Goal: Information Seeking & Learning: Learn about a topic

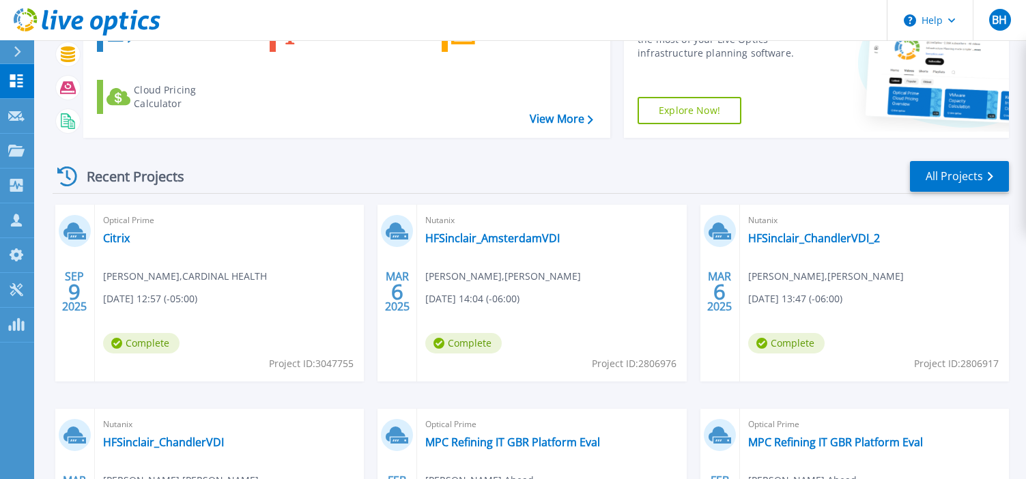
scroll to position [184, 0]
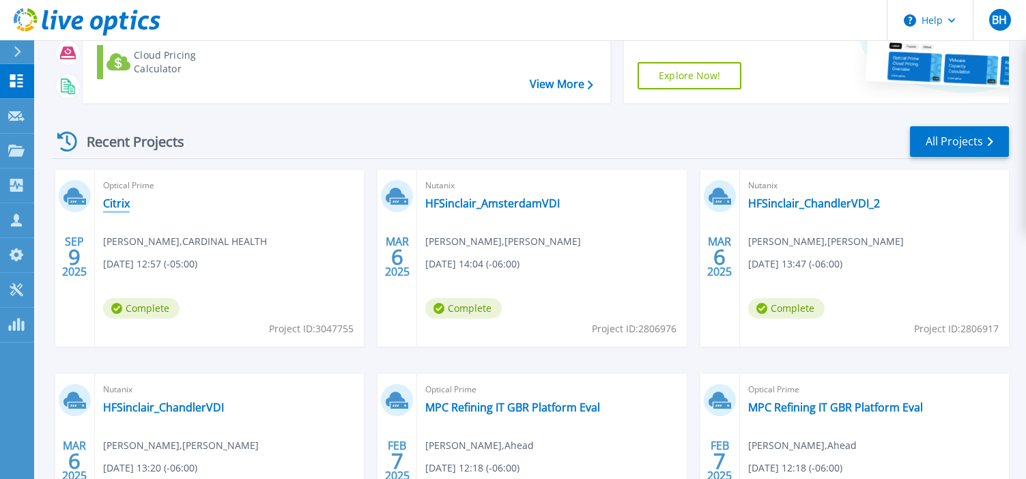
click at [116, 202] on link "Citrix" at bounding box center [116, 204] width 27 height 14
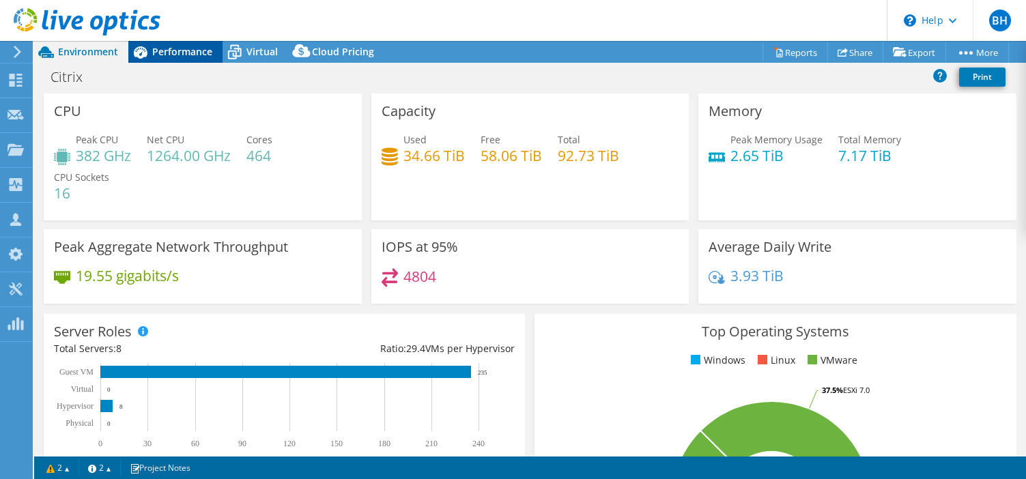
click at [159, 57] on span "Performance" at bounding box center [182, 51] width 60 height 13
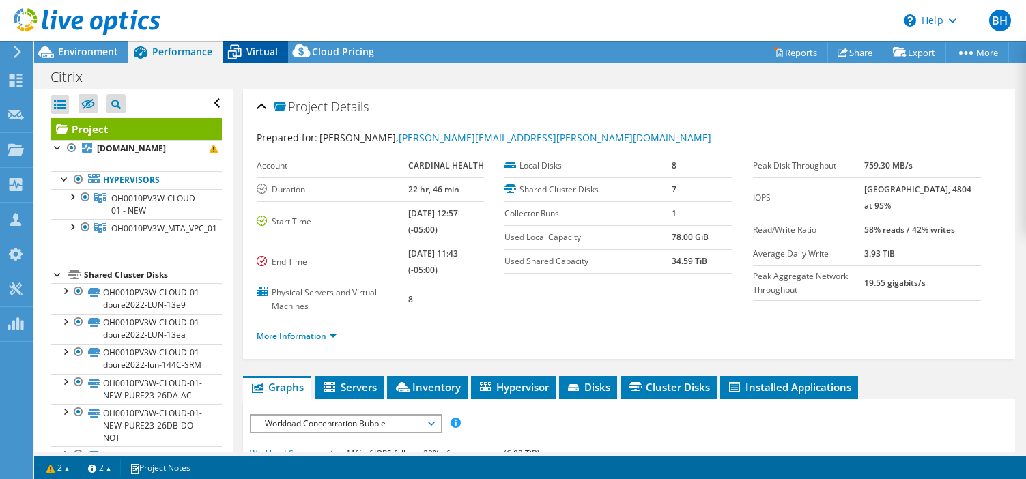
click at [255, 44] on div "Virtual" at bounding box center [256, 52] width 66 height 22
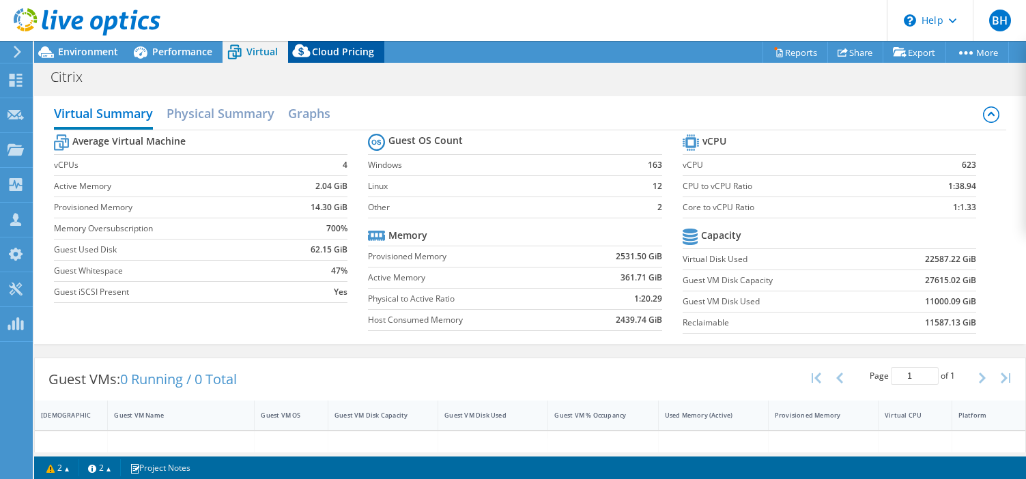
click at [350, 53] on span "Cloud Pricing" at bounding box center [343, 51] width 62 height 13
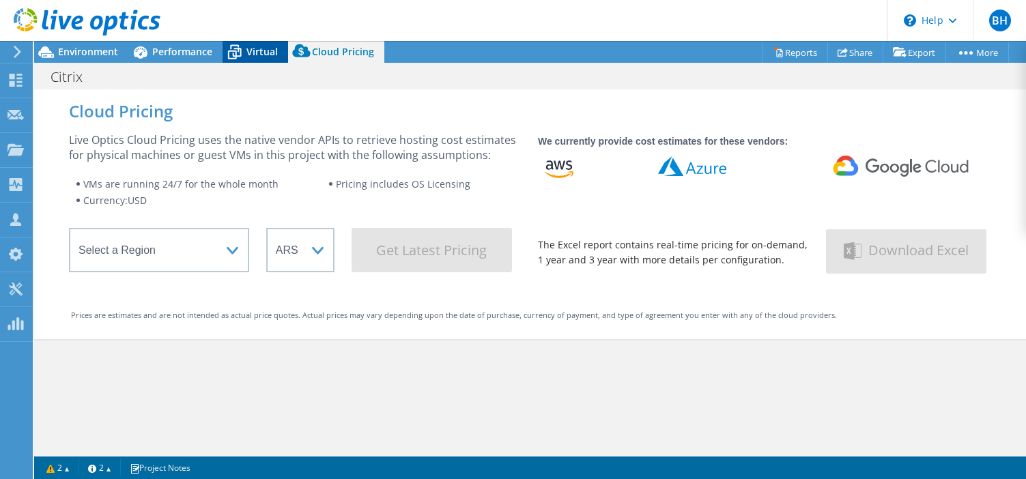
click at [272, 51] on span "Virtual" at bounding box center [261, 51] width 31 height 13
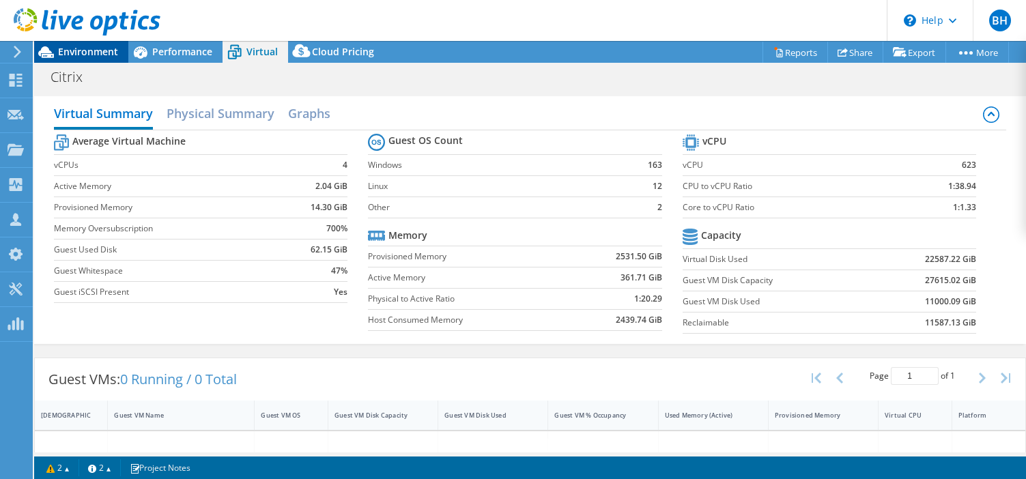
click at [71, 57] on span "Environment" at bounding box center [88, 51] width 60 height 13
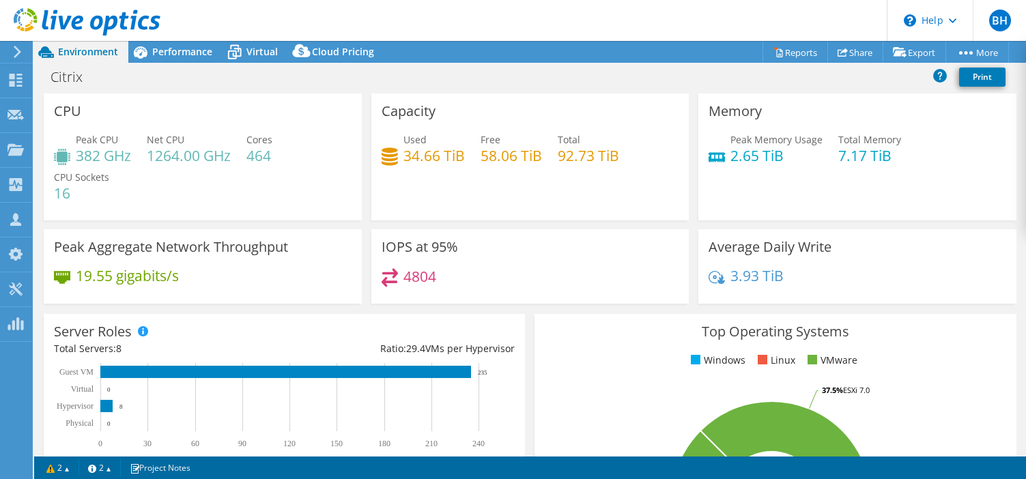
scroll to position [1, 0]
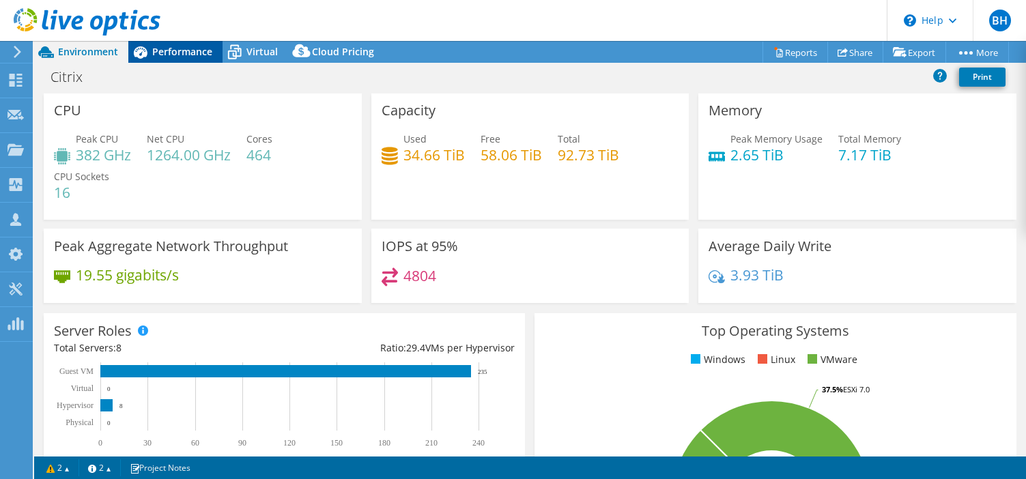
click at [165, 55] on span "Performance" at bounding box center [182, 51] width 60 height 13
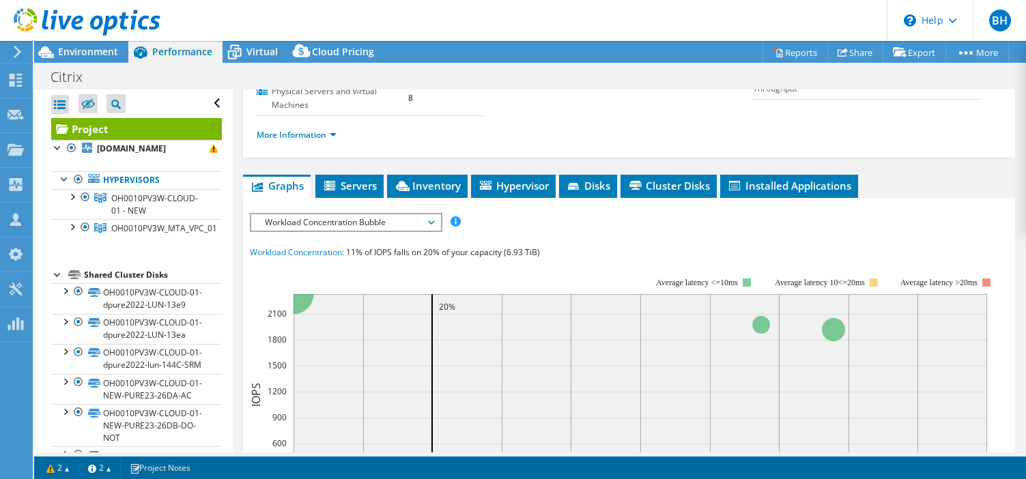
scroll to position [195, 0]
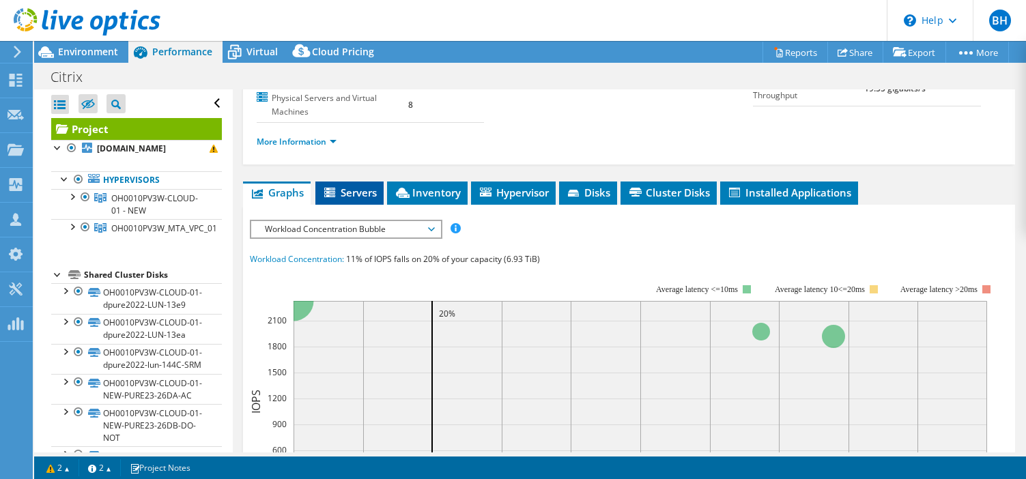
click at [354, 188] on span "Servers" at bounding box center [349, 193] width 55 height 14
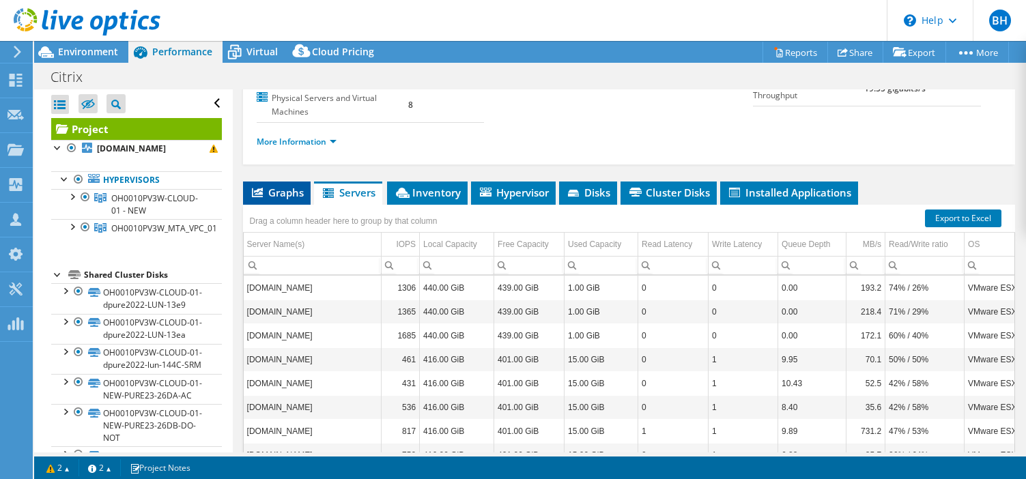
click at [277, 191] on span "Graphs" at bounding box center [277, 193] width 54 height 14
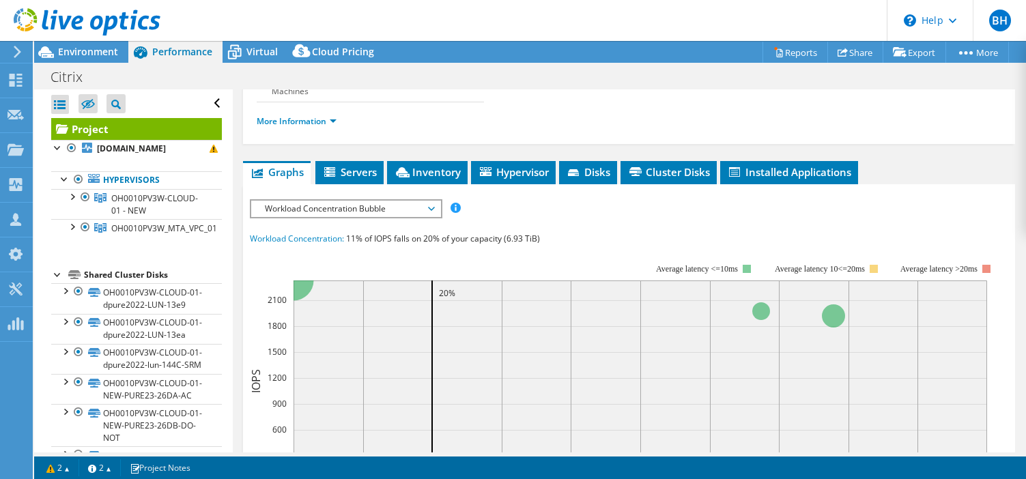
scroll to position [213, 0]
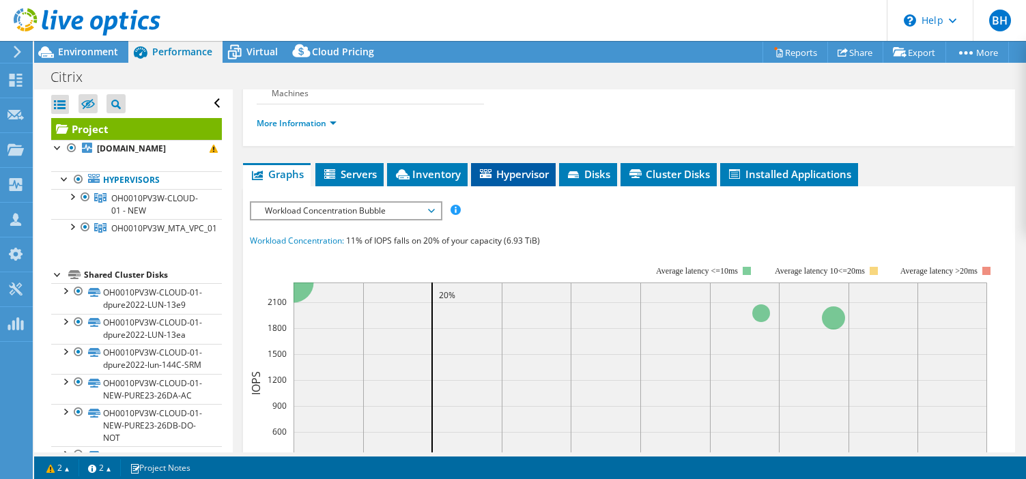
click at [529, 164] on li "Hypervisor" at bounding box center [513, 174] width 85 height 23
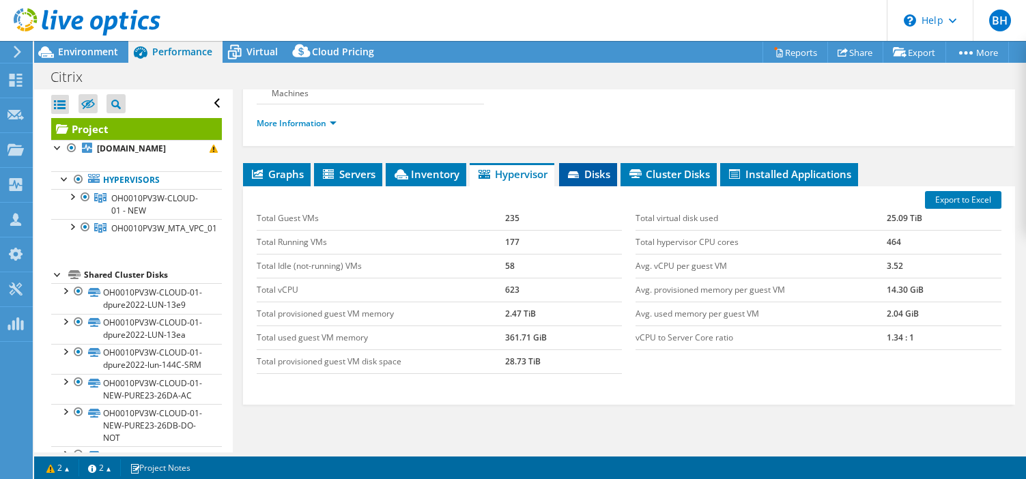
click at [605, 182] on li "Disks" at bounding box center [588, 174] width 58 height 23
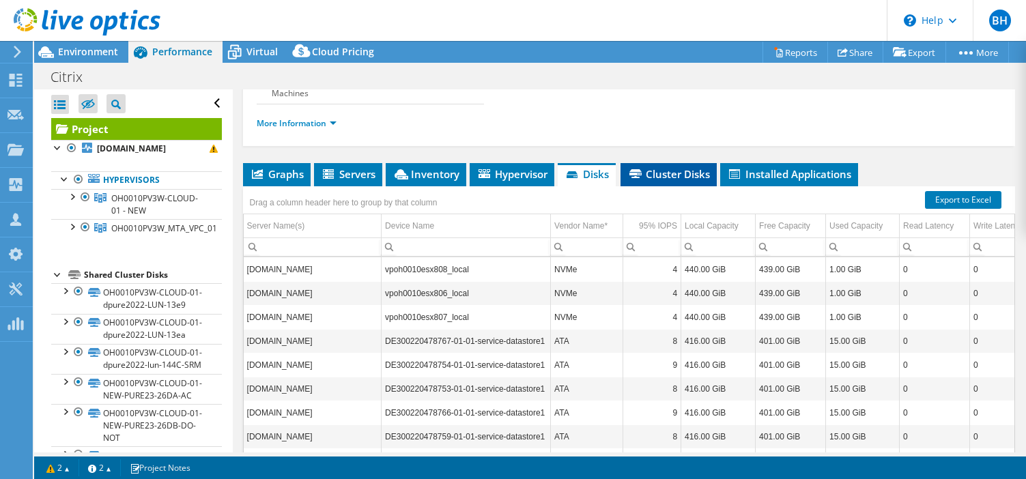
click at [650, 176] on span "Cluster Disks" at bounding box center [668, 174] width 83 height 14
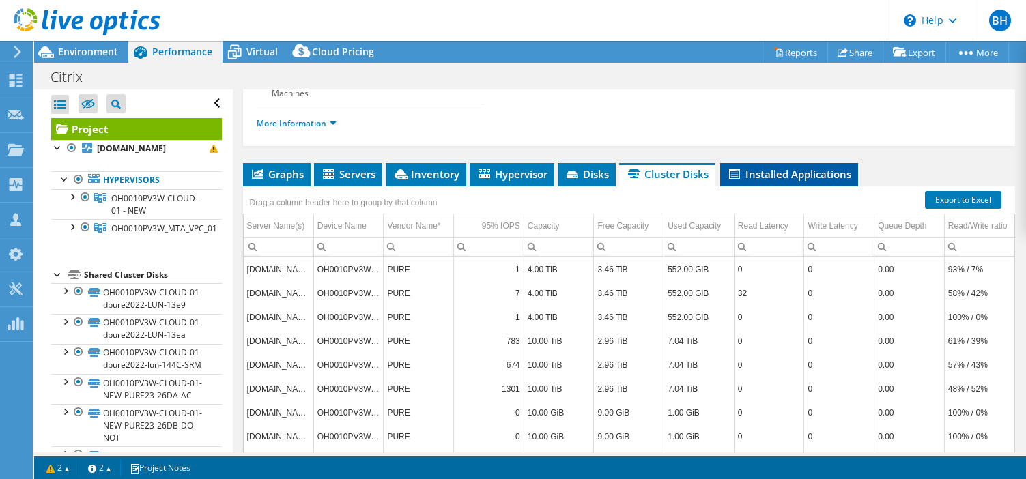
click at [755, 176] on span "Installed Applications" at bounding box center [789, 174] width 124 height 14
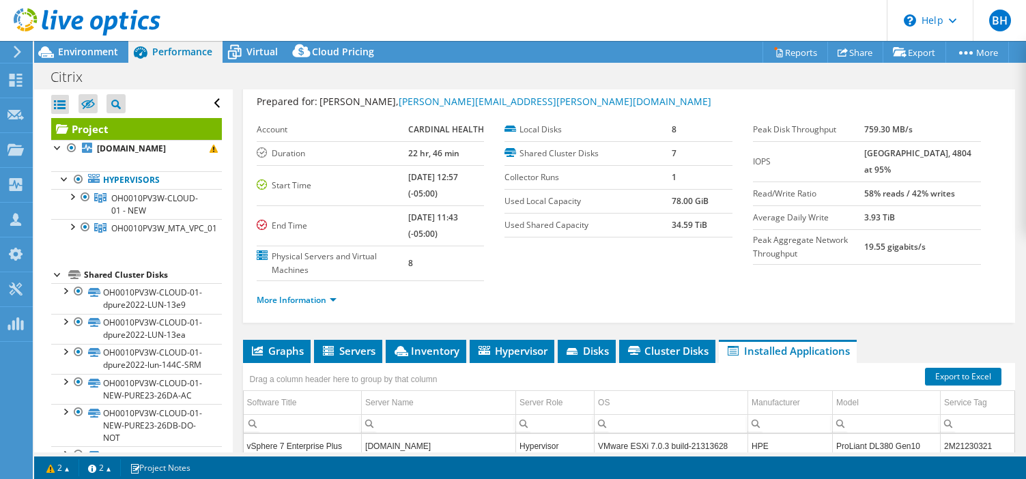
scroll to position [0, 0]
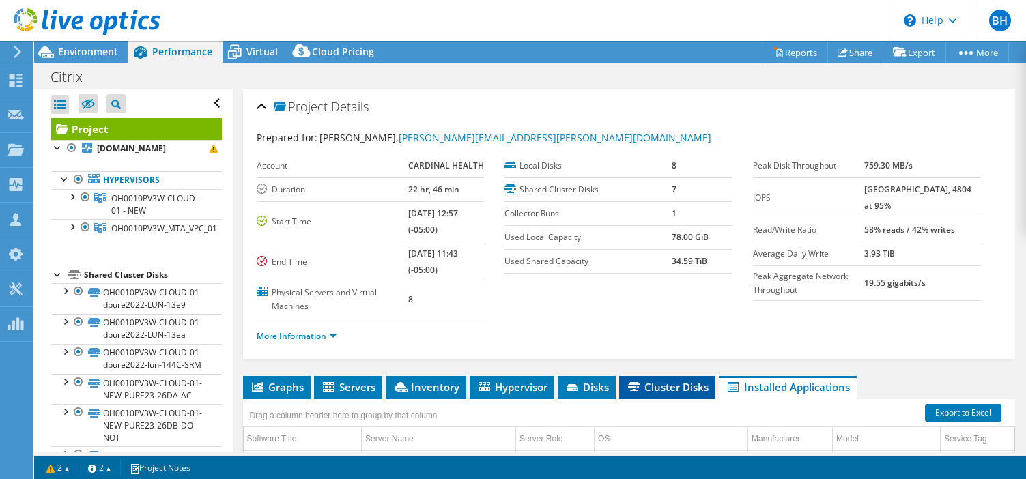
click at [670, 388] on span "Cluster Disks" at bounding box center [667, 387] width 83 height 14
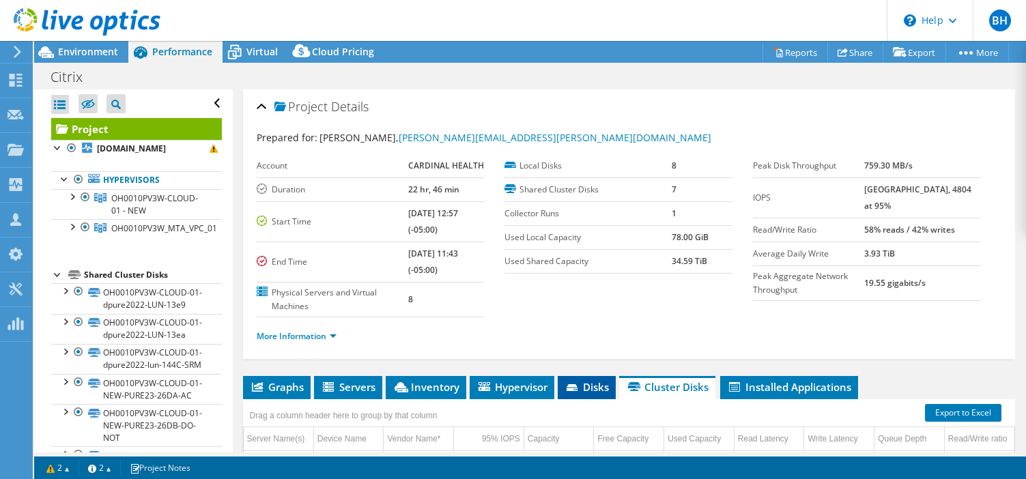
click at [583, 388] on span "Disks" at bounding box center [587, 387] width 44 height 14
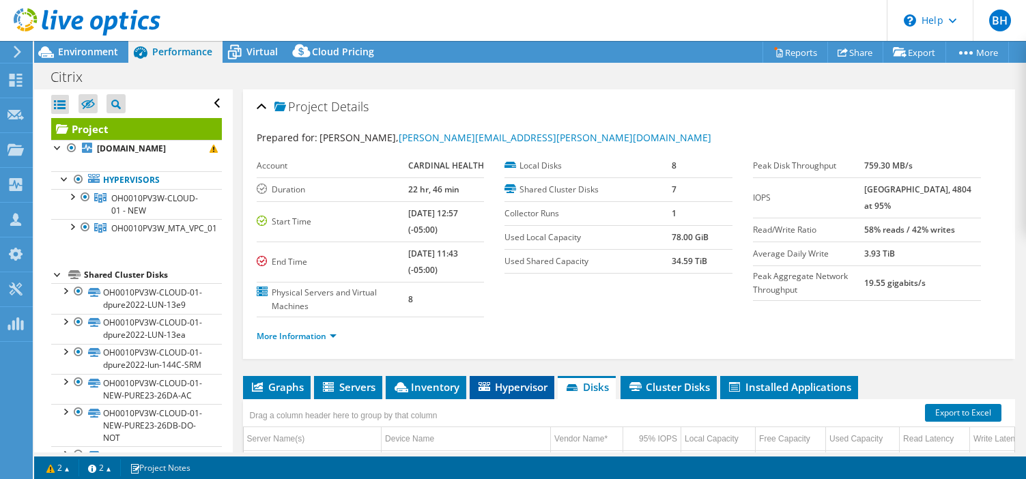
click at [519, 390] on span "Hypervisor" at bounding box center [511, 387] width 71 height 14
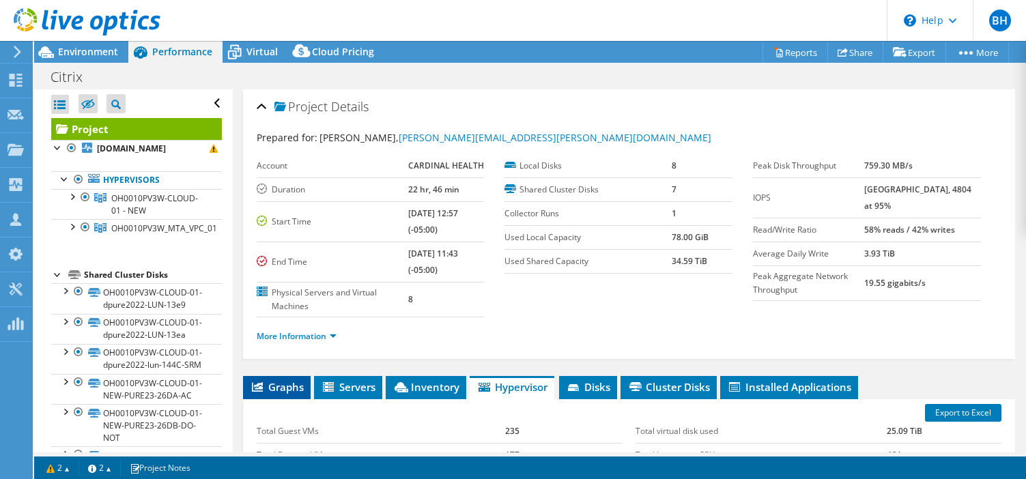
click at [290, 384] on span "Graphs" at bounding box center [277, 387] width 54 height 14
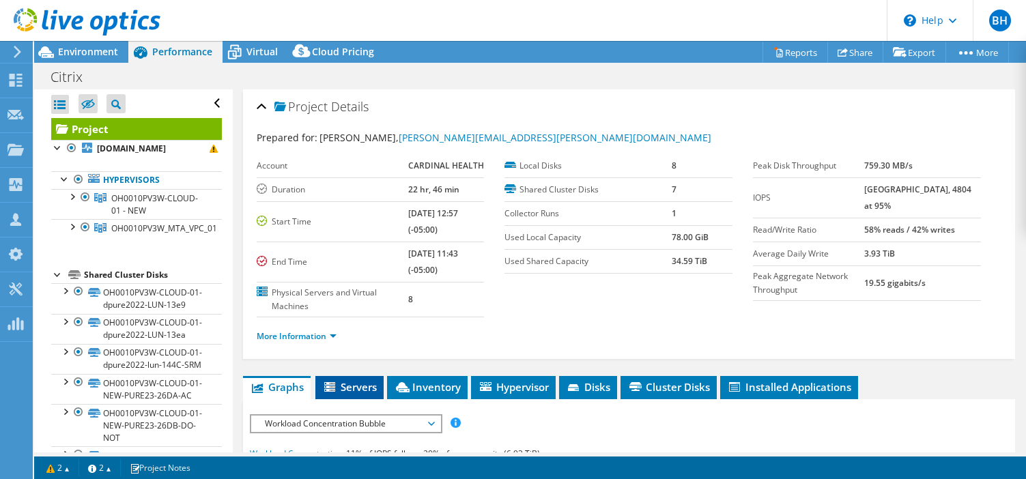
click at [359, 386] on span "Servers" at bounding box center [349, 387] width 55 height 14
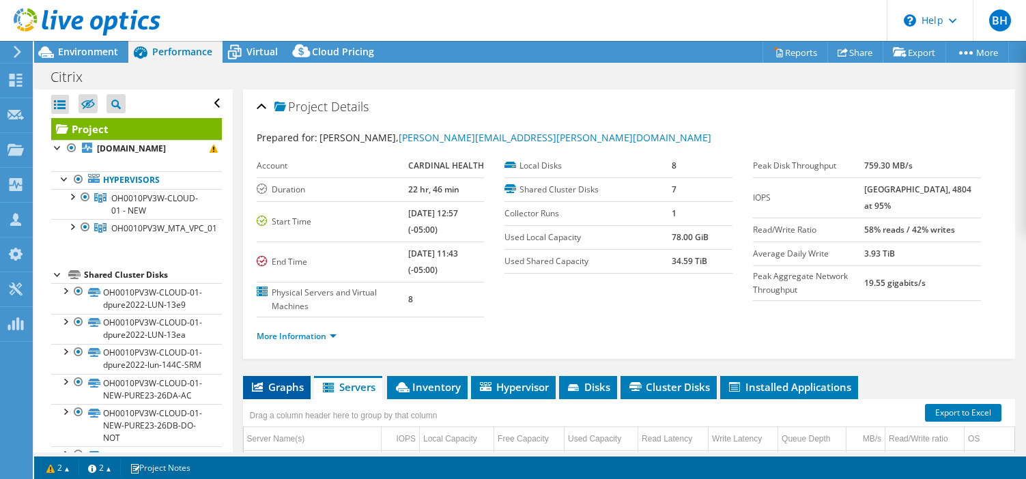
click at [287, 384] on span "Graphs" at bounding box center [277, 387] width 54 height 14
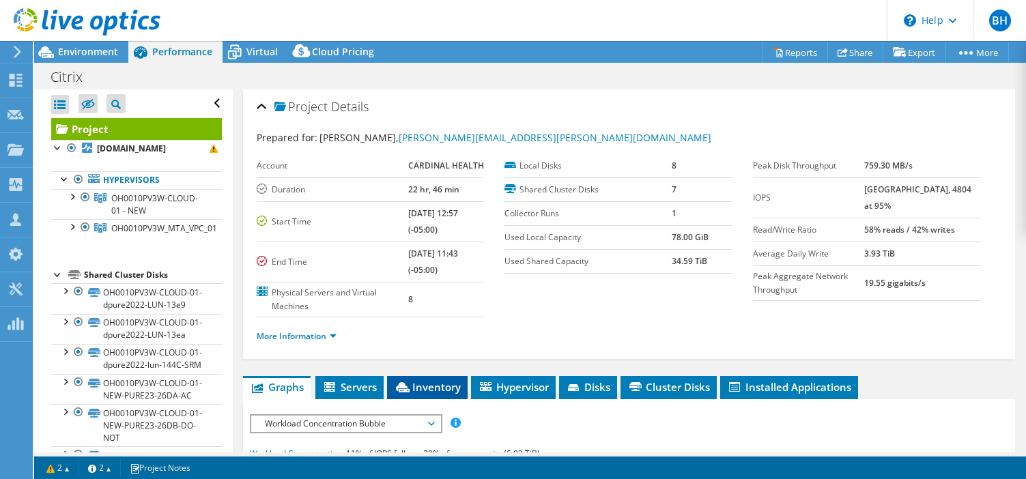
click at [425, 389] on span "Inventory" at bounding box center [427, 387] width 67 height 14
